Goal: Transaction & Acquisition: Book appointment/travel/reservation

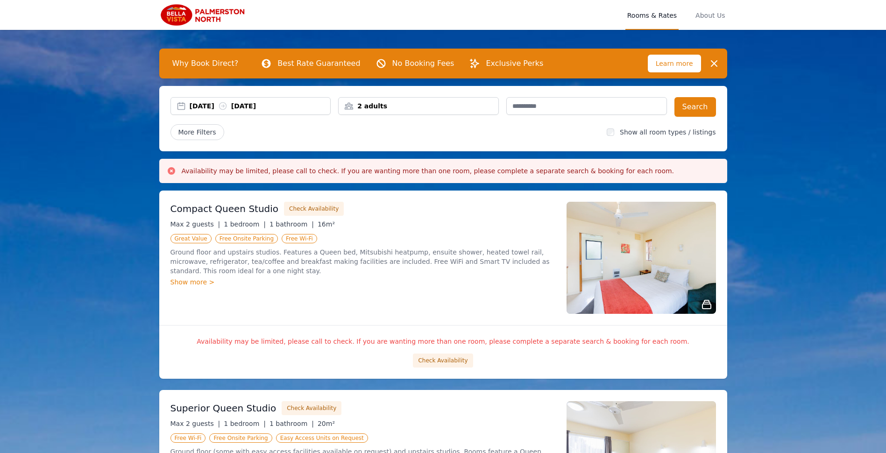
click at [393, 106] on div "2 adults" at bounding box center [419, 105] width 160 height 9
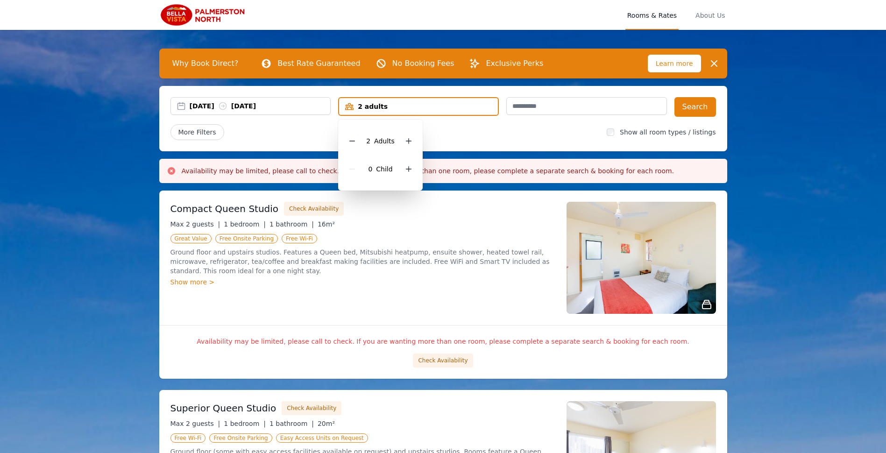
click at [466, 127] on div "More Filters" at bounding box center [384, 132] width 429 height 16
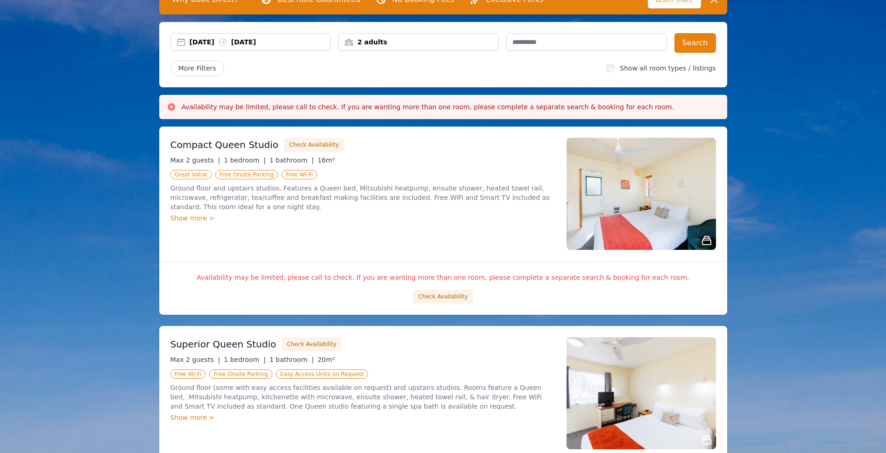
scroll to position [93, 0]
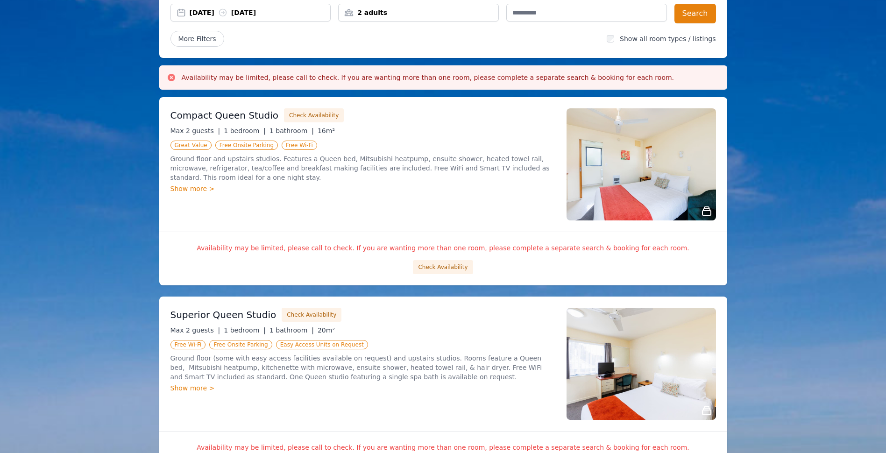
click at [485, 204] on div "Compact Queen Studio Check Availability Max 2 guests | 1 bedroom | 1 bathroom |…" at bounding box center [362, 164] width 385 height 112
click at [442, 269] on button "Check Availability" at bounding box center [443, 267] width 60 height 14
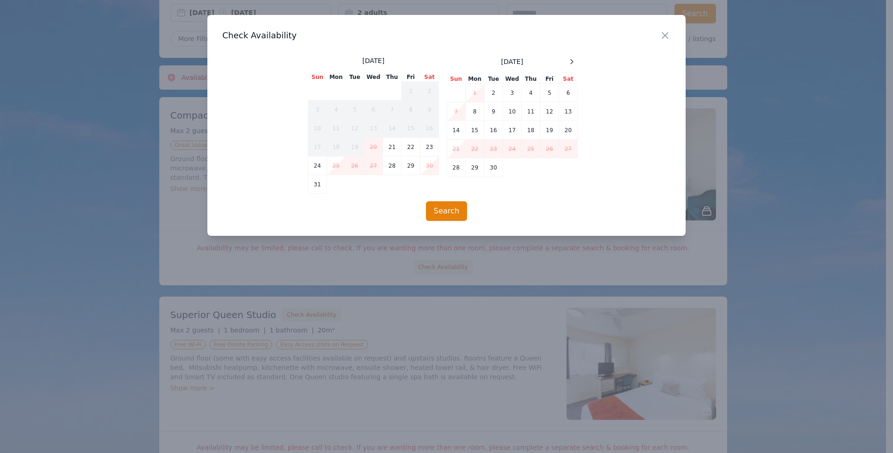
click at [335, 169] on td "25" at bounding box center [336, 165] width 19 height 19
click at [661, 38] on icon "button" at bounding box center [664, 35] width 11 height 11
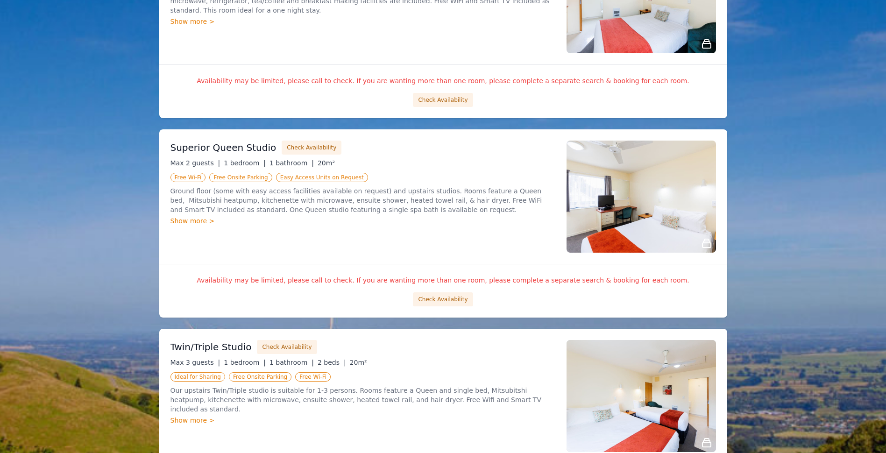
scroll to position [327, 0]
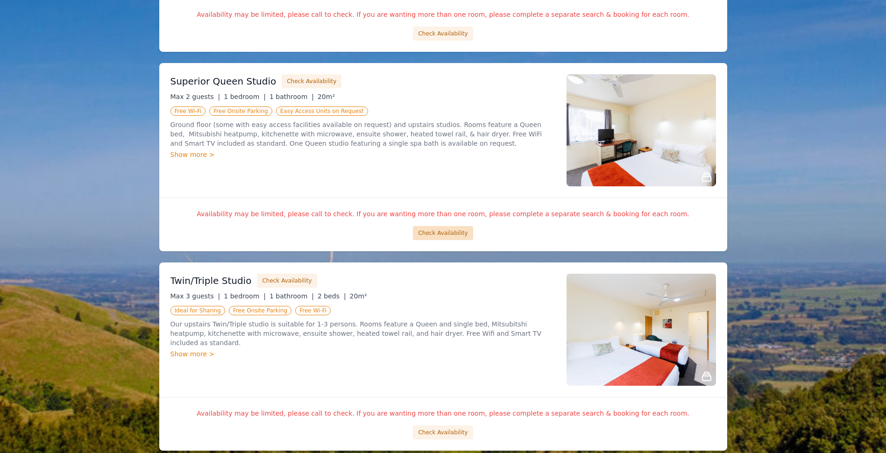
click at [452, 228] on button "Check Availability" at bounding box center [443, 233] width 60 height 14
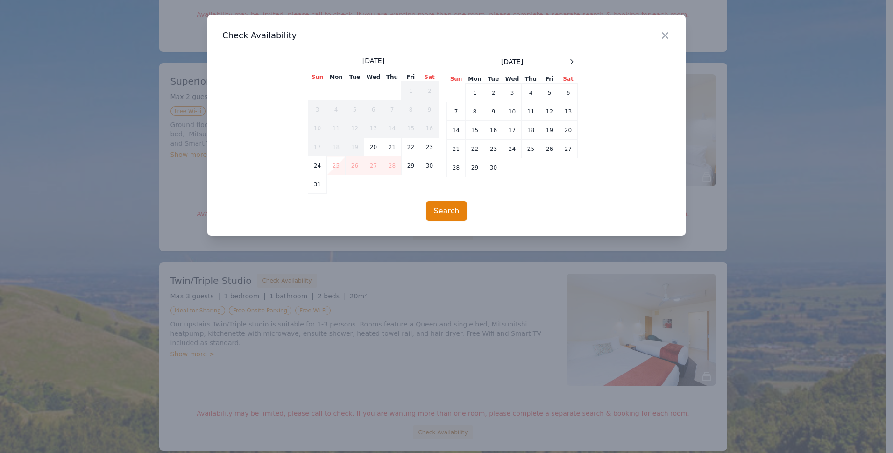
click at [338, 163] on td "25" at bounding box center [336, 165] width 19 height 19
click at [668, 35] on icon "button" at bounding box center [664, 35] width 11 height 11
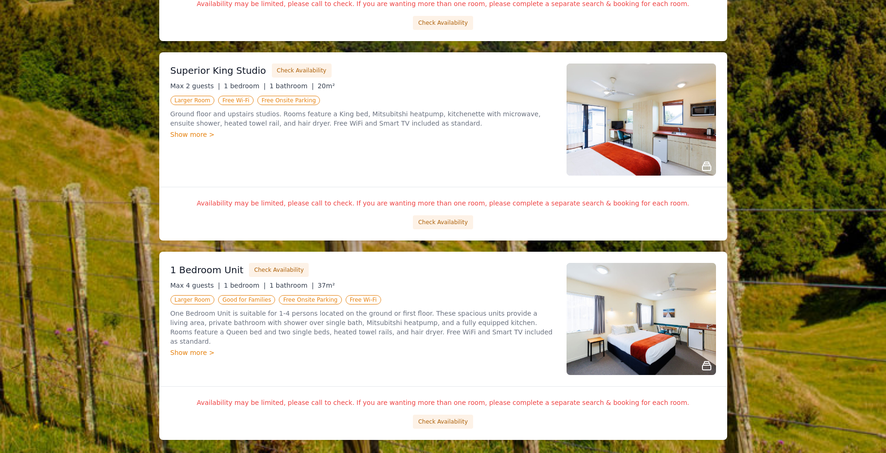
scroll to position [841, 0]
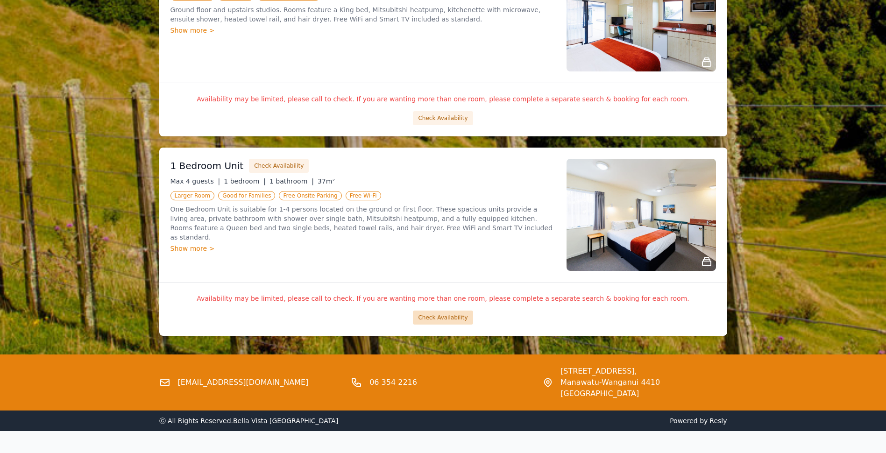
click at [438, 317] on button "Check Availability" at bounding box center [443, 318] width 60 height 14
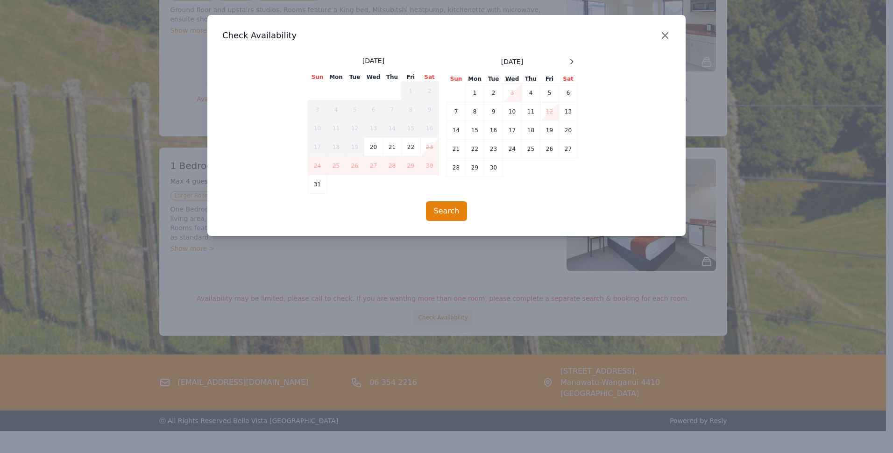
click at [670, 35] on icon "button" at bounding box center [664, 35] width 11 height 11
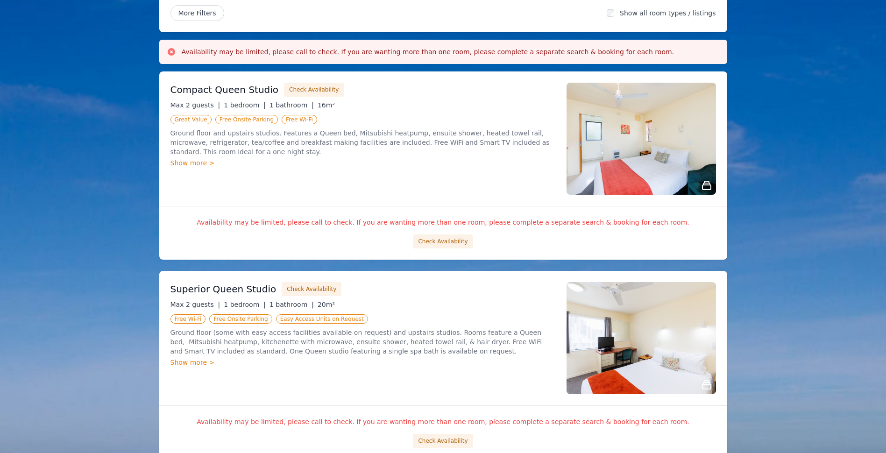
scroll to position [187, 0]
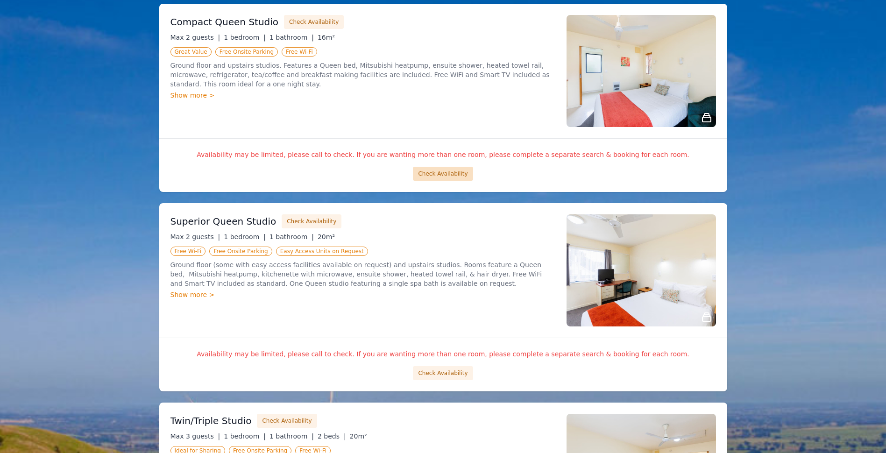
click at [442, 174] on button "Check Availability" at bounding box center [443, 174] width 60 height 14
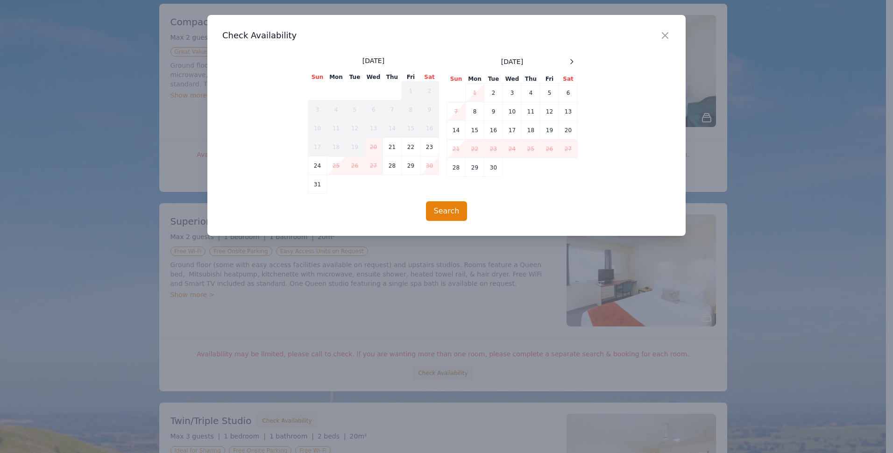
click at [339, 167] on td "25" at bounding box center [336, 165] width 19 height 19
click at [664, 36] on icon "button" at bounding box center [664, 35] width 11 height 11
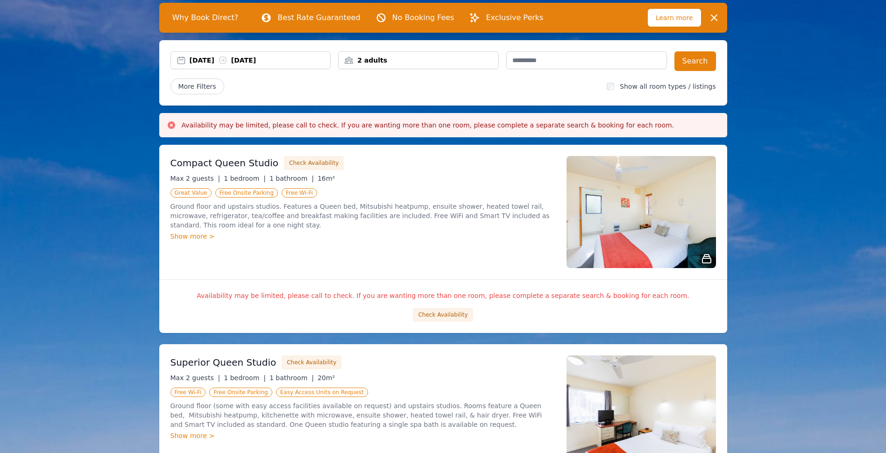
scroll to position [47, 0]
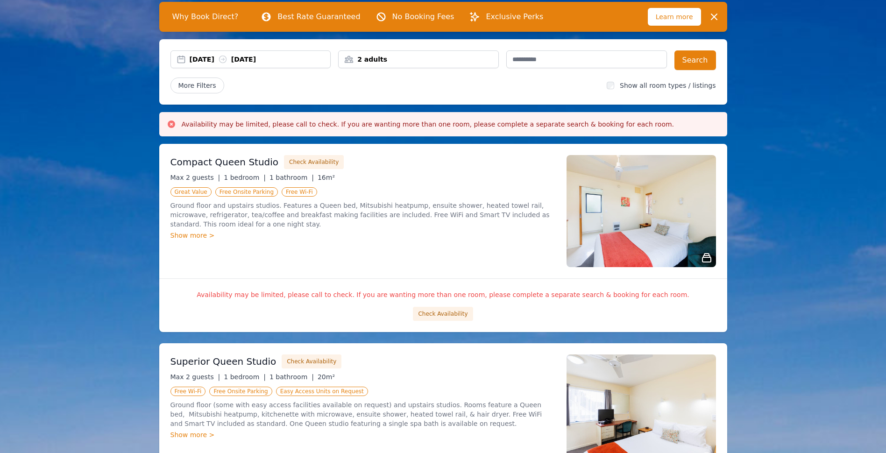
click at [419, 57] on div "2 adults" at bounding box center [419, 59] width 160 height 9
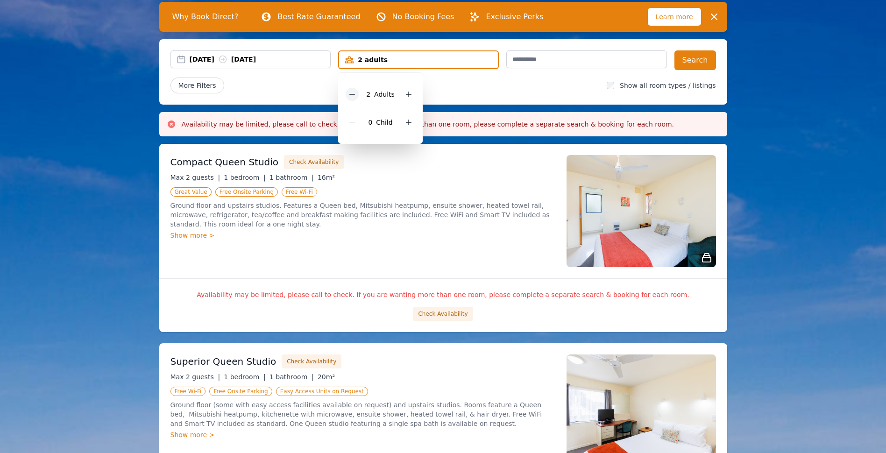
click at [356, 93] on icon at bounding box center [351, 94] width 7 height 7
click at [453, 170] on div "Compact Queen Studio Check Availability Max 2 guests | 1 bedroom | 1 bathroom |…" at bounding box center [362, 211] width 385 height 112
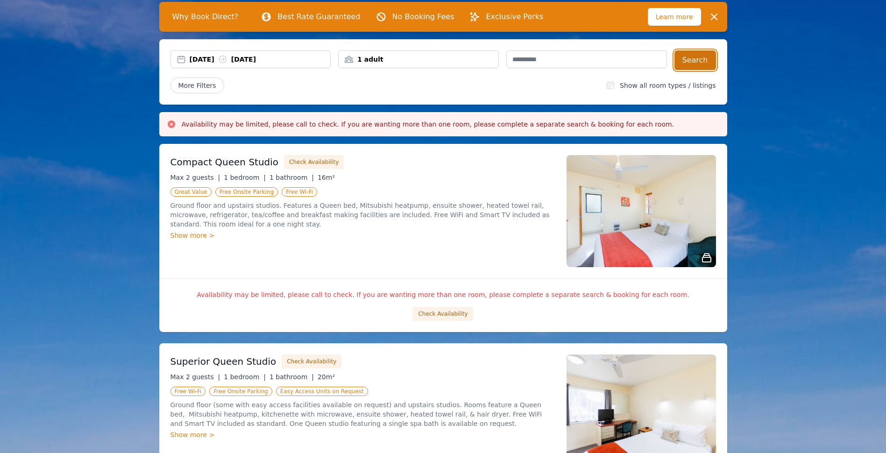
click at [692, 54] on button "Search" at bounding box center [695, 60] width 42 height 20
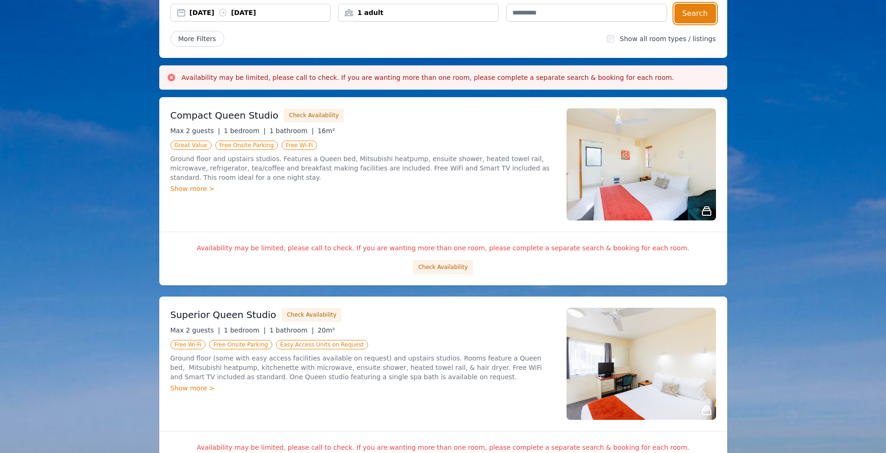
scroll to position [140, 0]
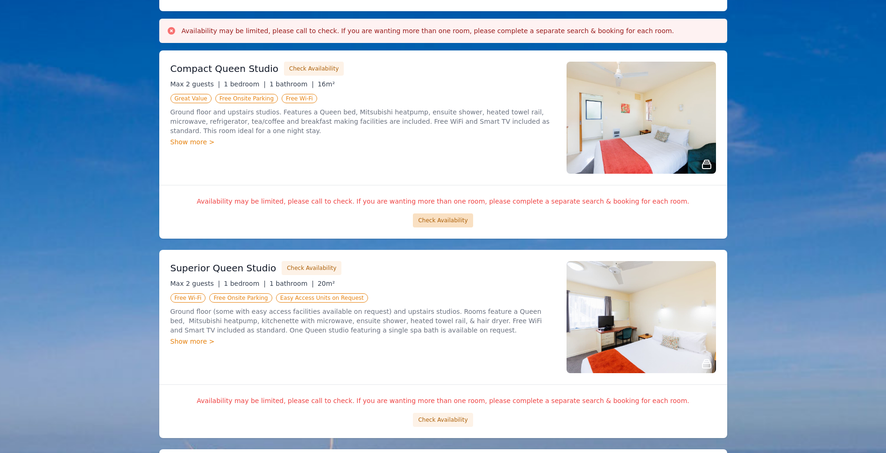
click at [447, 219] on button "Check Availability" at bounding box center [443, 220] width 60 height 14
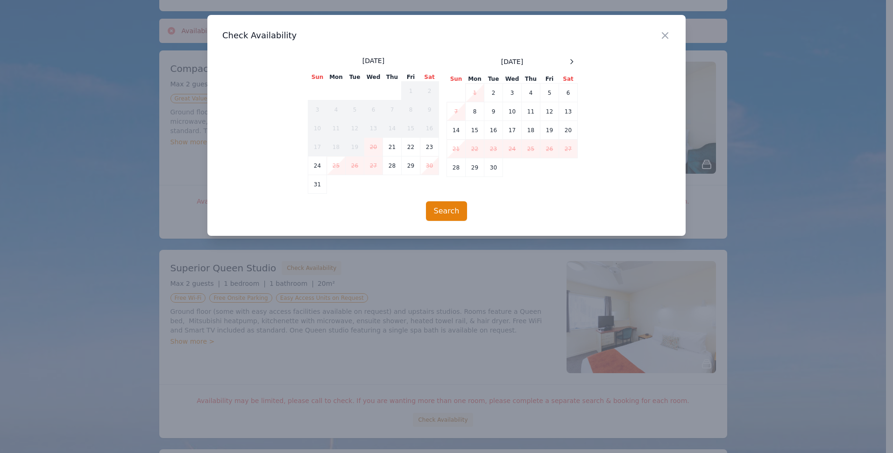
click at [375, 186] on table "Sun Mon Tue Wed Thu Fri Sat 1 2 3 4 5 6 7 8 9 10 11 12 13 14 15 16 17 18 19 20 …" at bounding box center [373, 133] width 131 height 121
drag, startPoint x: 376, startPoint y: 186, endPoint x: 364, endPoint y: 190, distance: 12.4
click at [364, 190] on table "Sun Mon Tue Wed Thu Fri Sat 1 2 3 4 5 6 7 8 9 10 11 12 13 14 15 16 17 18 19 20 …" at bounding box center [373, 133] width 131 height 121
click at [661, 37] on icon "button" at bounding box center [664, 35] width 11 height 11
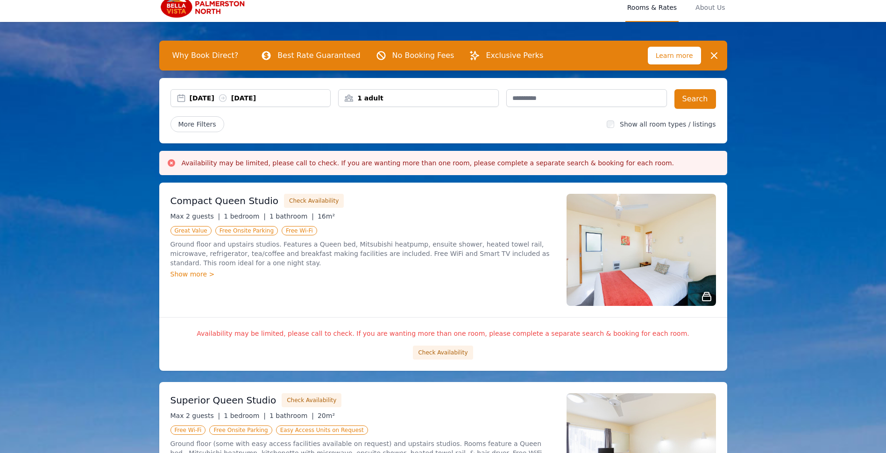
scroll to position [0, 0]
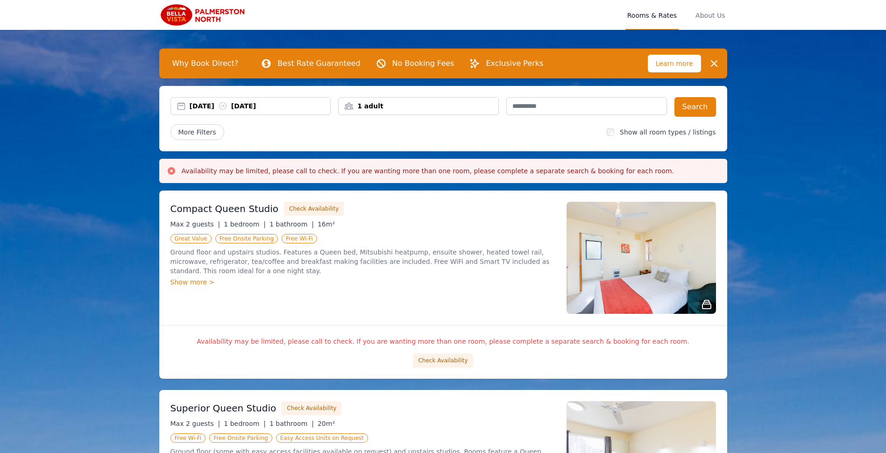
click at [226, 22] on img at bounding box center [204, 15] width 90 height 22
